Goal: Check status

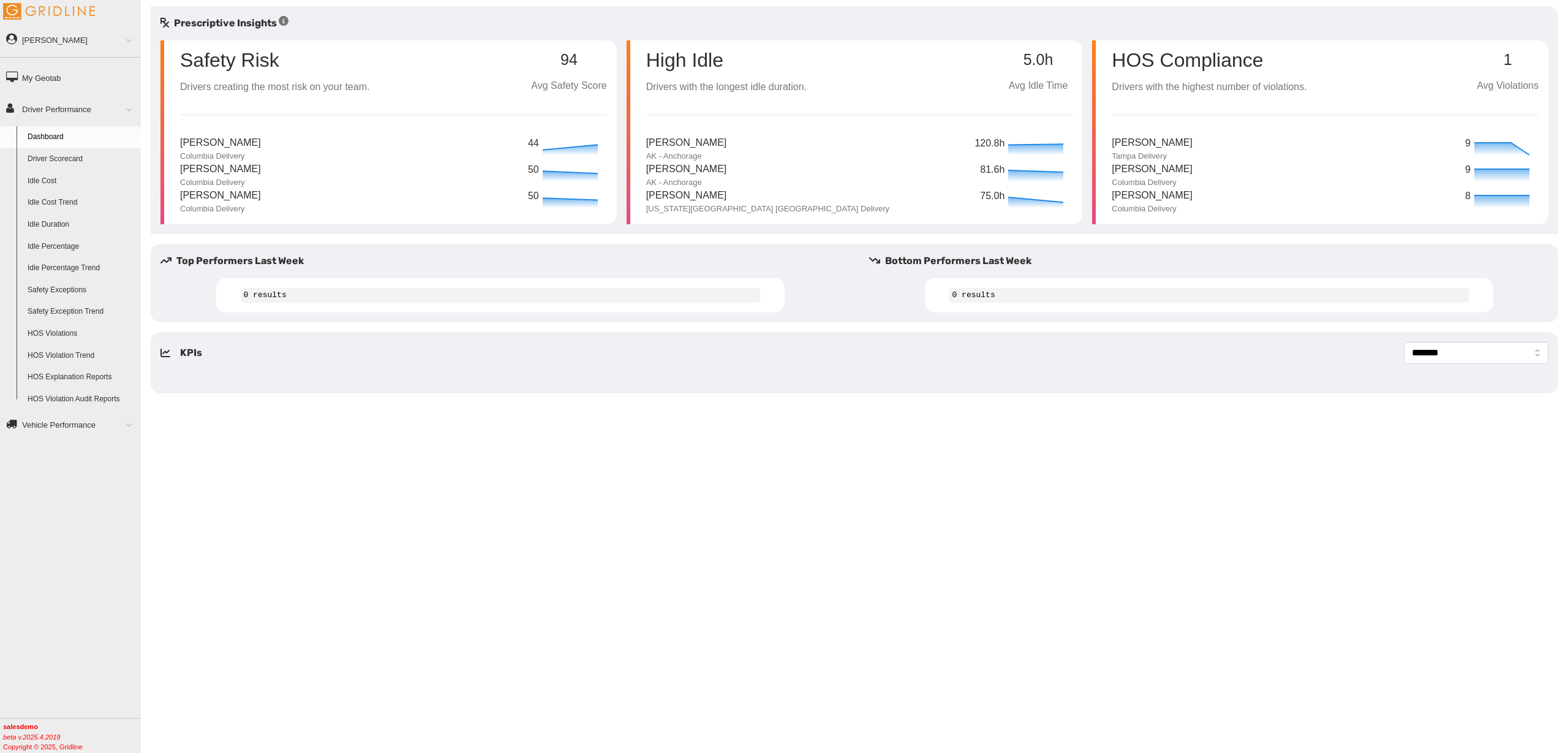
click at [64, 159] on link "Driver Scorecard" at bounding box center [81, 159] width 119 height 22
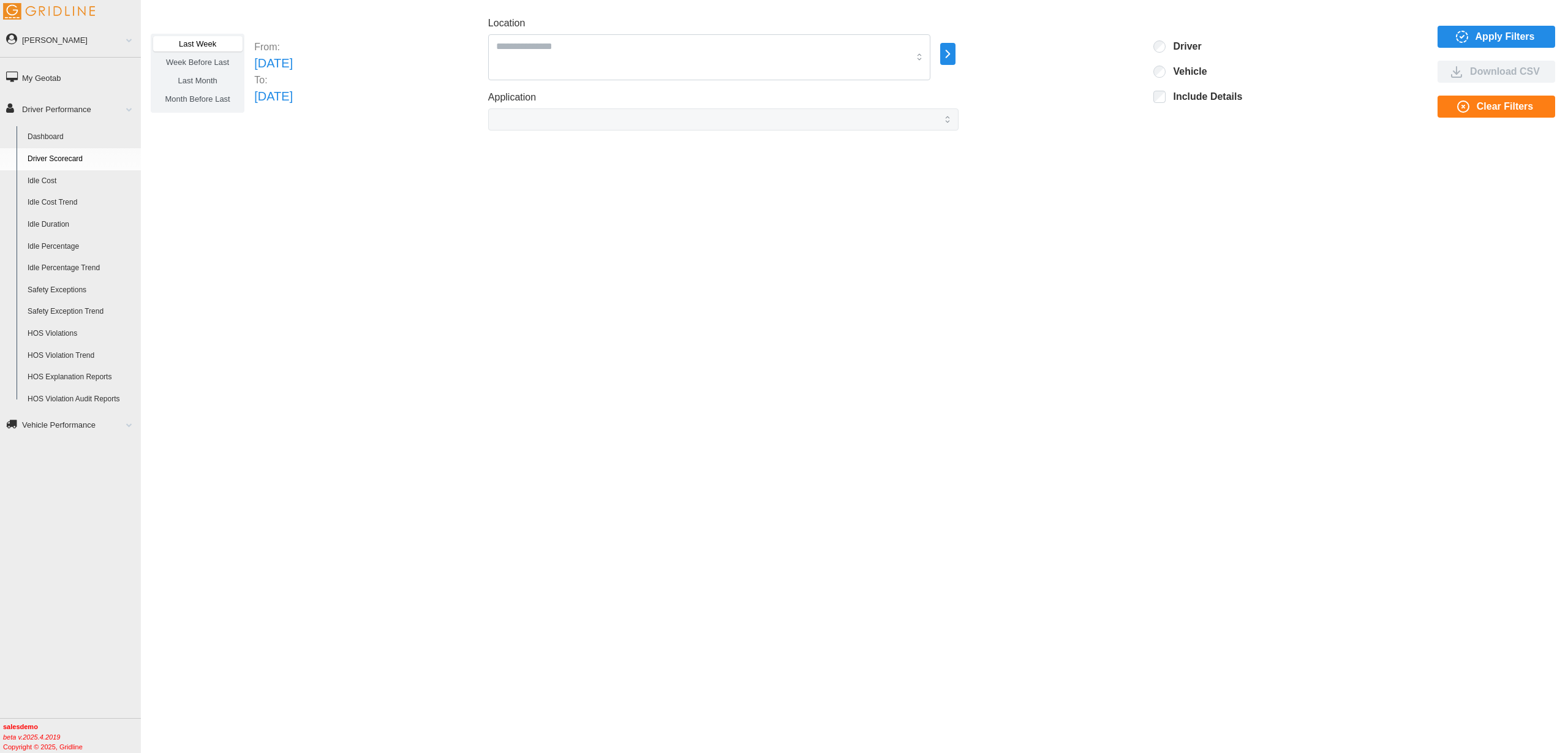
click at [1492, 29] on span "Apply Filters" at bounding box center [1505, 37] width 59 height 21
click at [191, 79] on span "Last Month" at bounding box center [198, 80] width 40 height 9
click at [1464, 29] on icon "button" at bounding box center [1462, 37] width 15 height 15
click at [1443, 42] on button "Apply Filters" at bounding box center [1496, 37] width 118 height 22
click at [1458, 48] on div "Apply Filters Download CSV Clear Filters" at bounding box center [1497, 73] width 121 height 95
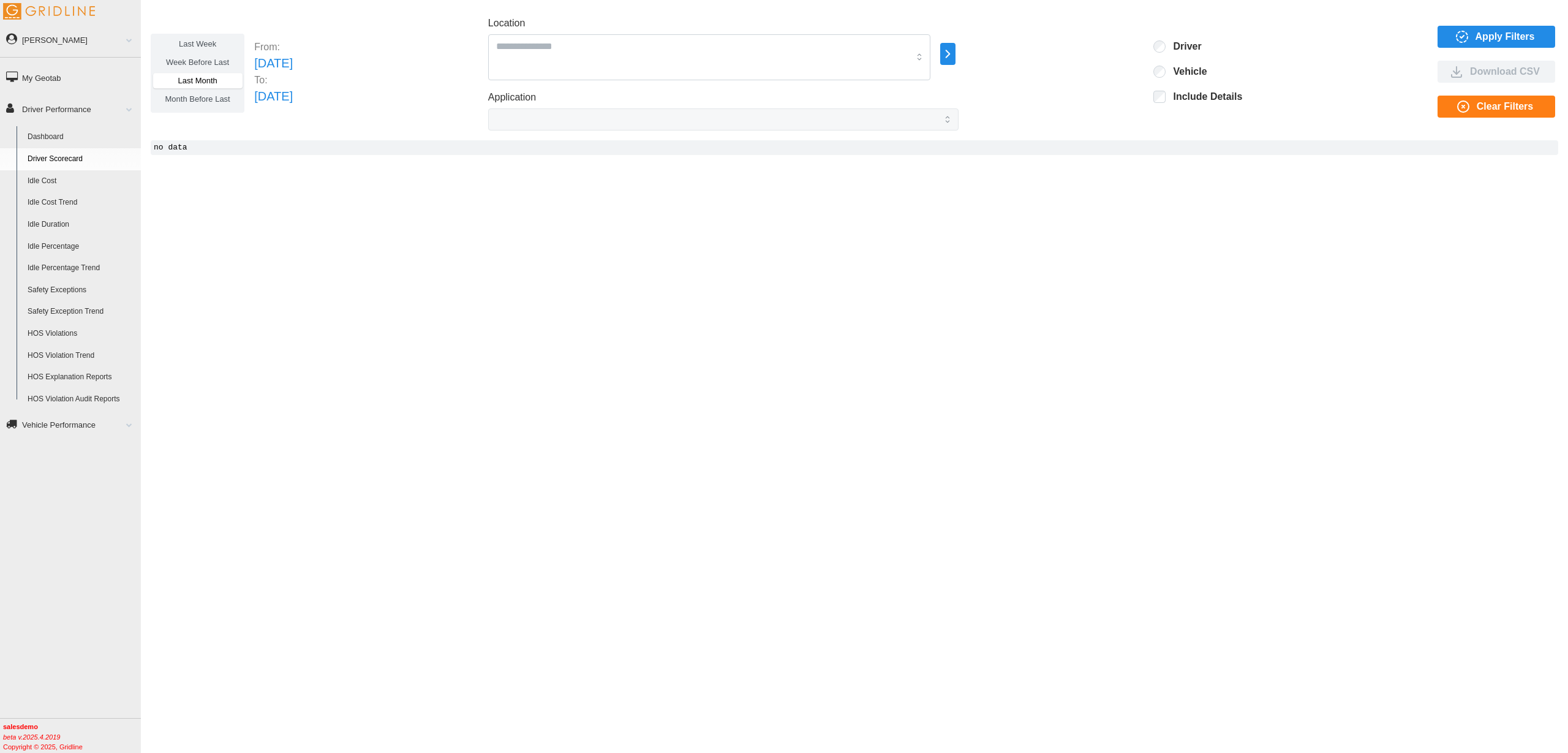
click at [1461, 42] on icon "button" at bounding box center [1460, 42] width 2 height 1
click at [194, 49] on label "Last Week" at bounding box center [198, 44] width 89 height 15
click at [1478, 32] on span "Apply Filters" at bounding box center [1505, 37] width 59 height 21
click at [485, 269] on div "Last Week Week Before Last Last Month Month Before Last From: Sun Aug 31 2025 T…" at bounding box center [855, 367] width 1427 height 722
